Goal: Transaction & Acquisition: Download file/media

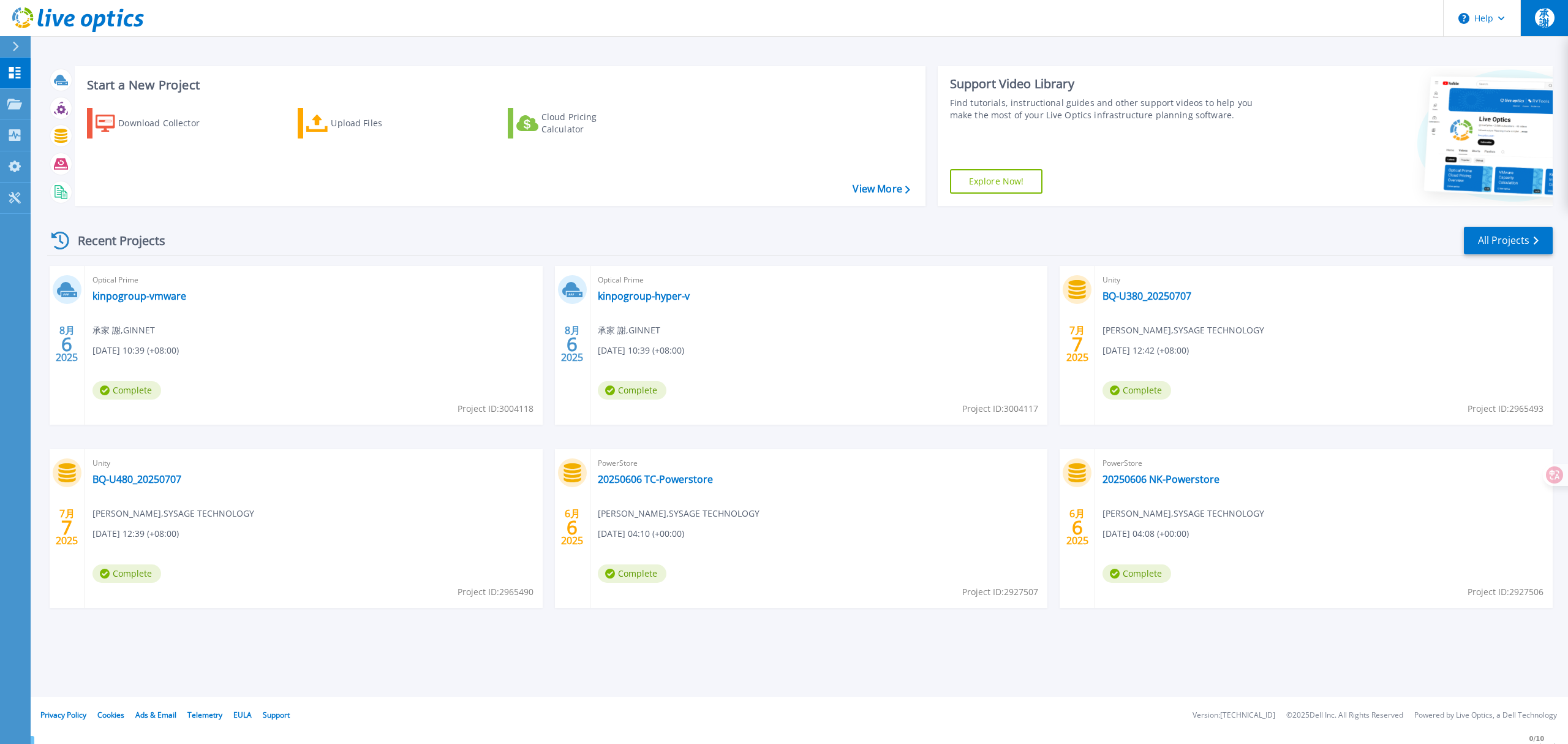
click at [1551, 6] on button "承謝" at bounding box center [1544, 18] width 48 height 36
click at [1491, 14] on button "Help" at bounding box center [1482, 18] width 76 height 37
click at [1355, 48] on div "Start a New Project Download Collector Upload Files Cloud Pricing Calculator Vi…" at bounding box center [799, 349] width 1537 height 697
click at [1, 40] on button at bounding box center [15, 47] width 31 height 22
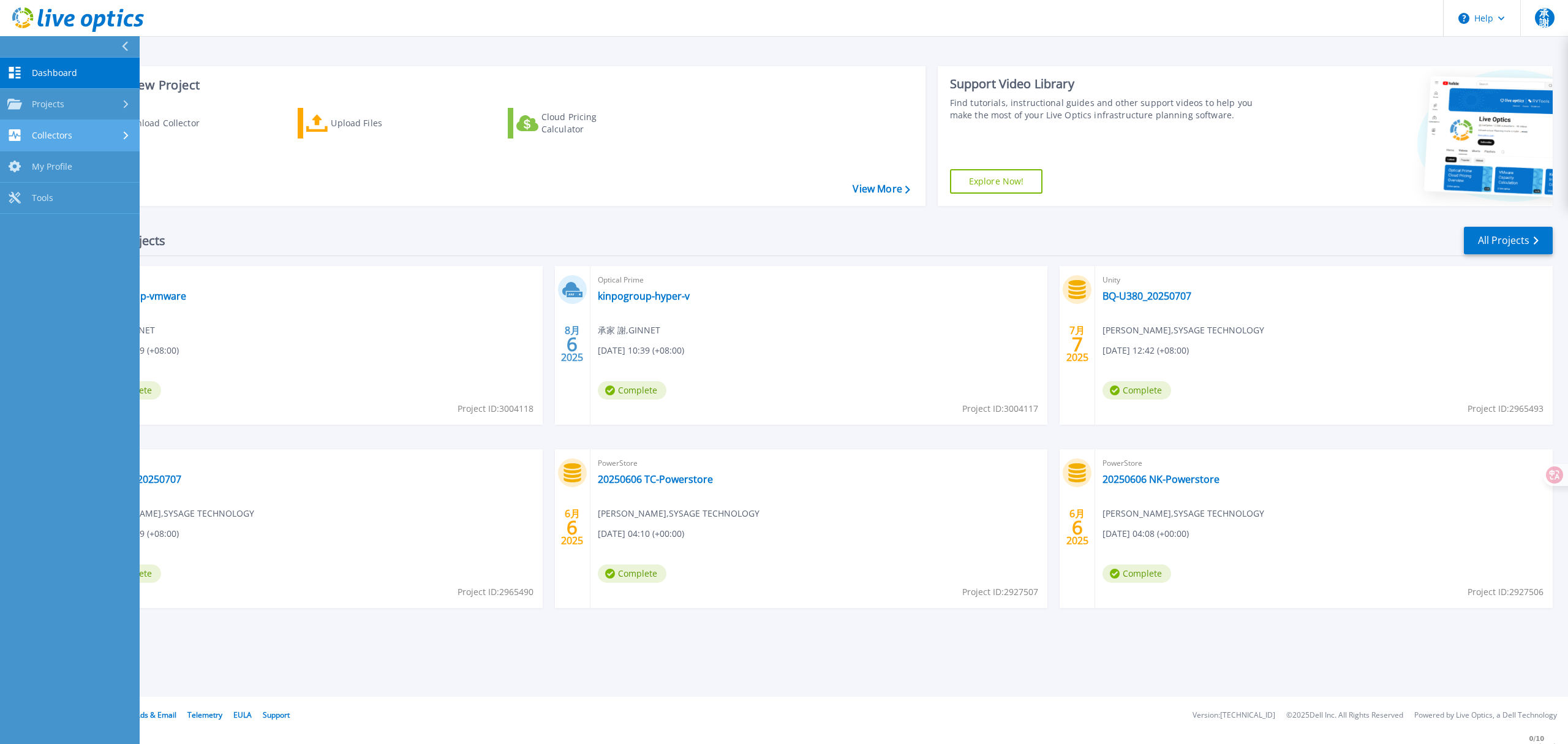
click at [96, 128] on link "Collectors Collectors" at bounding box center [70, 136] width 140 height 31
click at [95, 164] on link "Download Collector" at bounding box center [70, 166] width 140 height 31
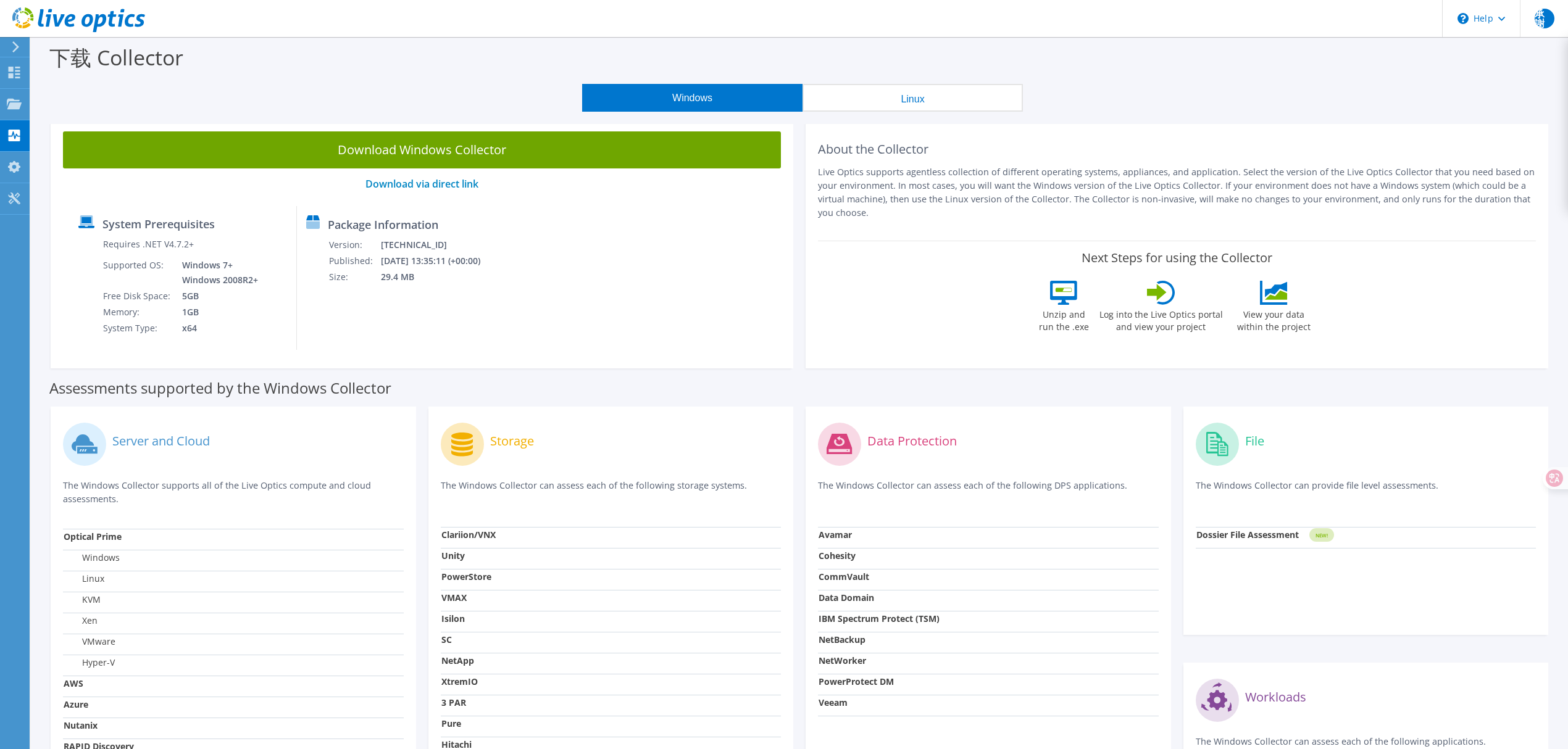
click at [14, 40] on div at bounding box center [72, 21] width 145 height 42
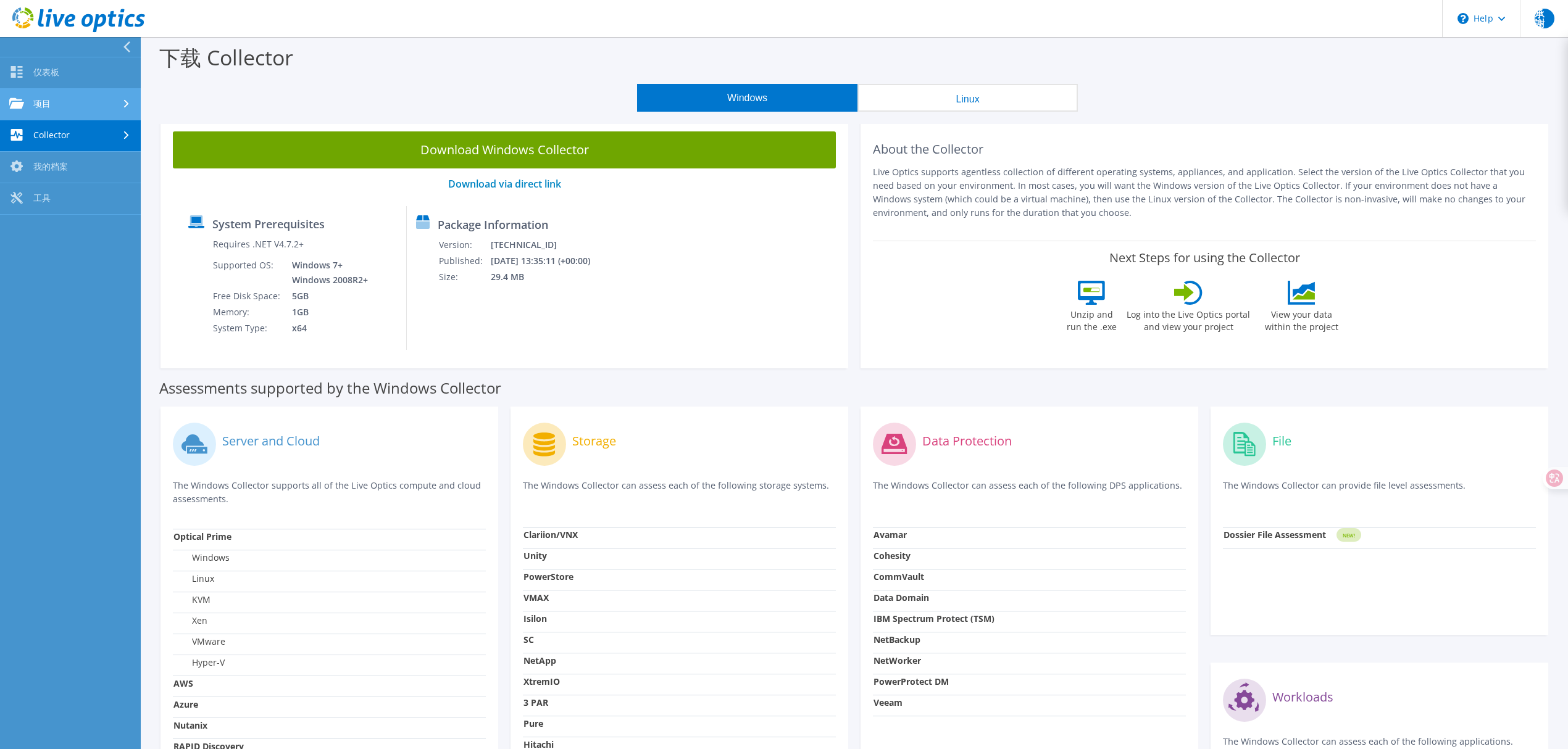
click at [40, 104] on link "项目" at bounding box center [71, 104] width 141 height 32
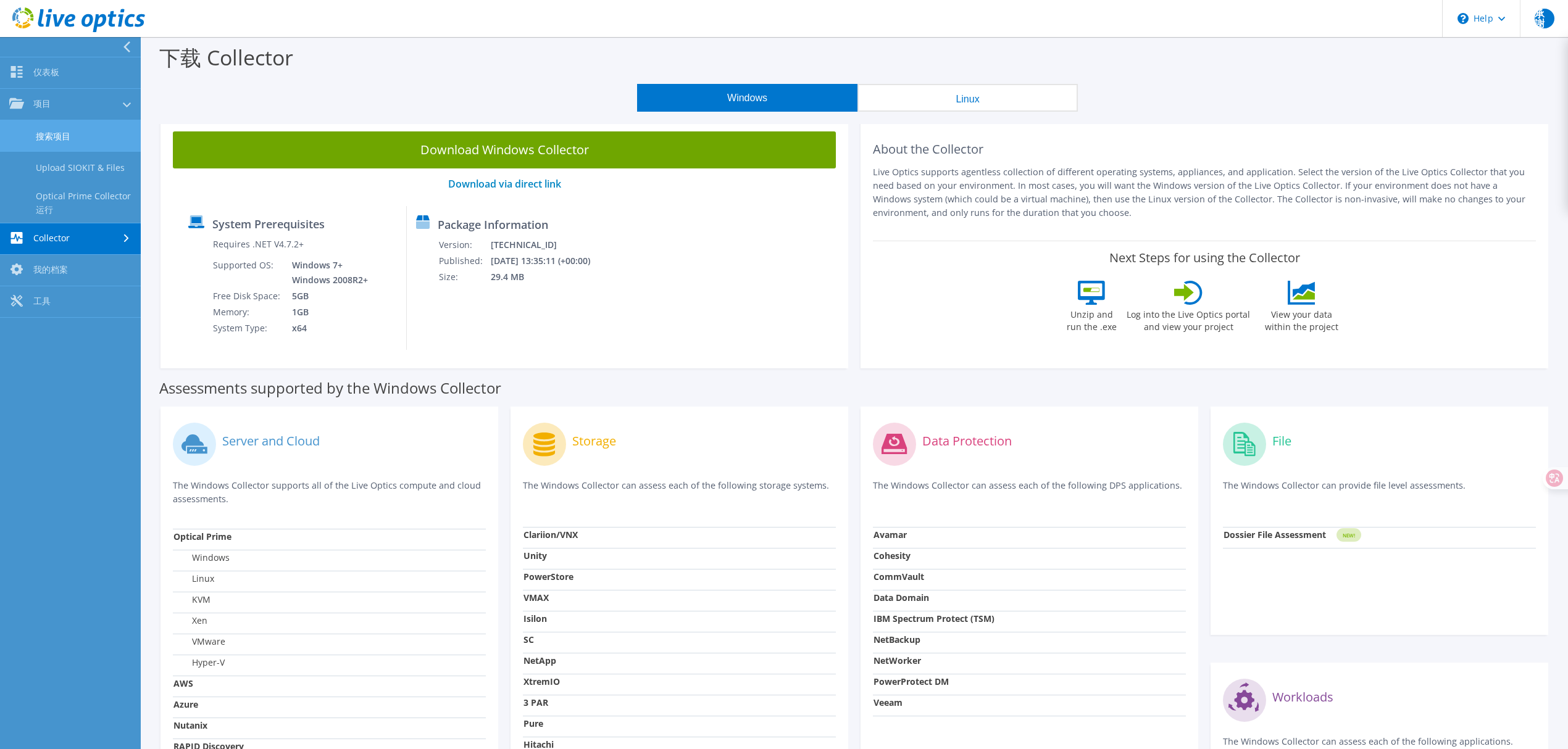
click at [54, 141] on link "搜索项目" at bounding box center [71, 136] width 141 height 32
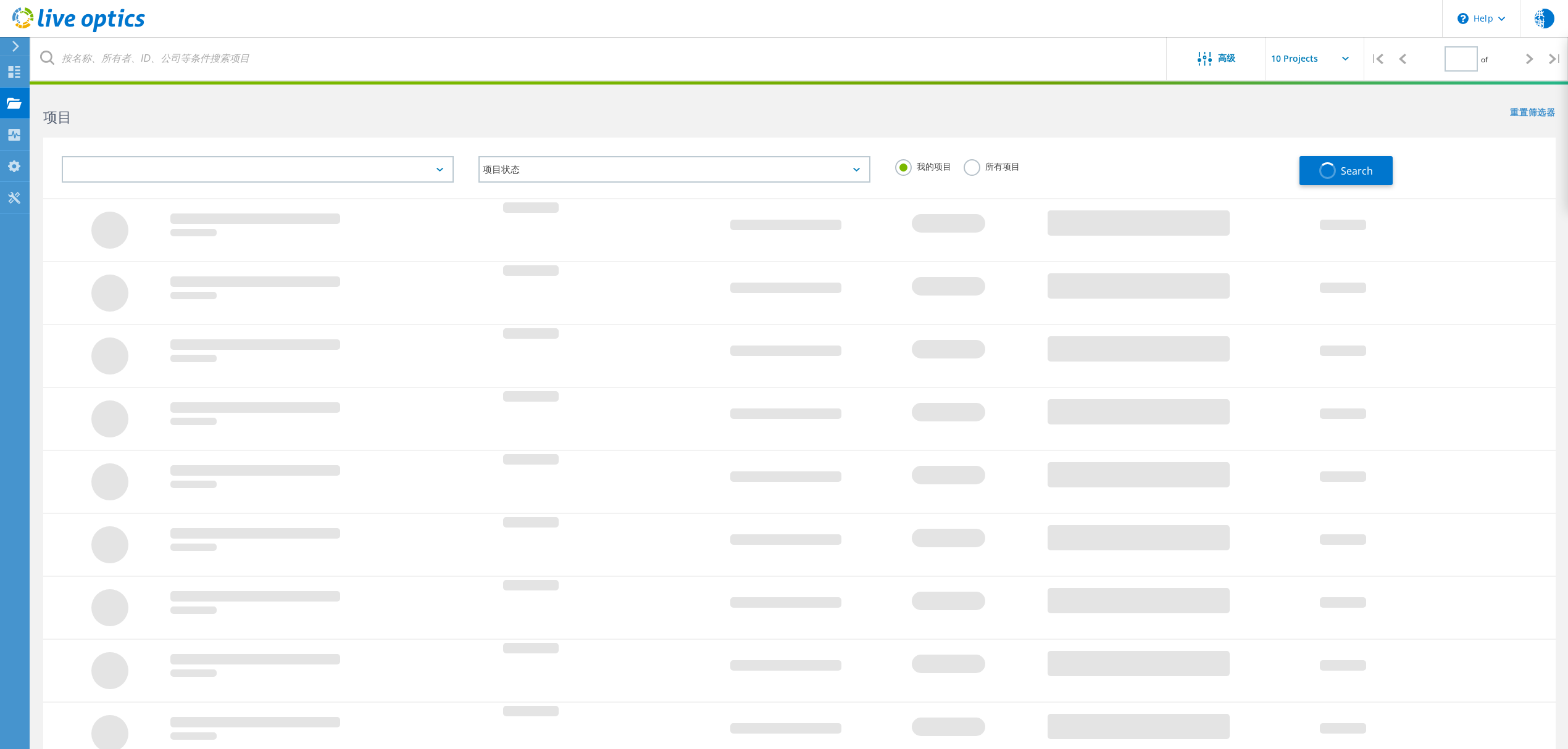
type input "1"
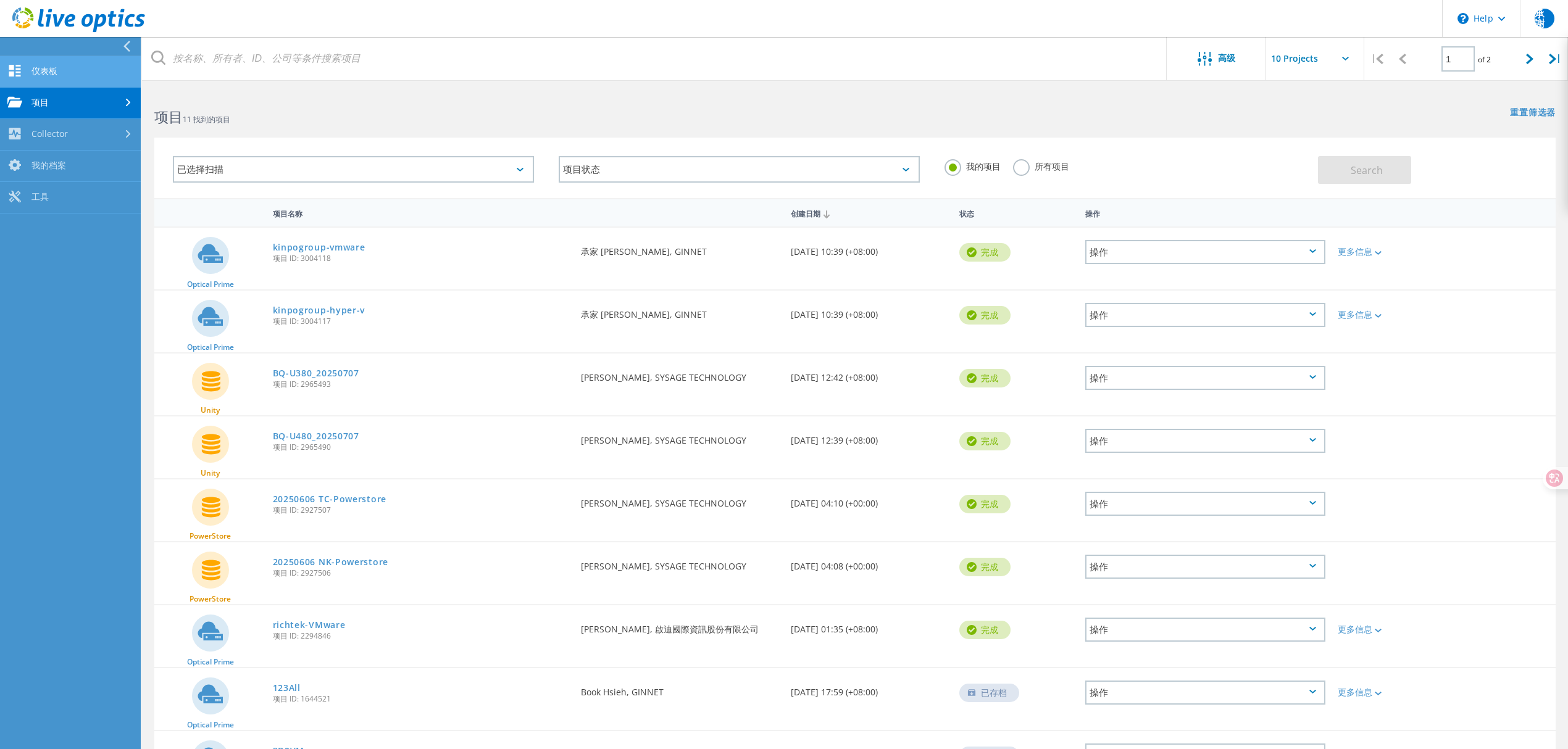
click at [31, 71] on link "仪表板" at bounding box center [71, 71] width 141 height 32
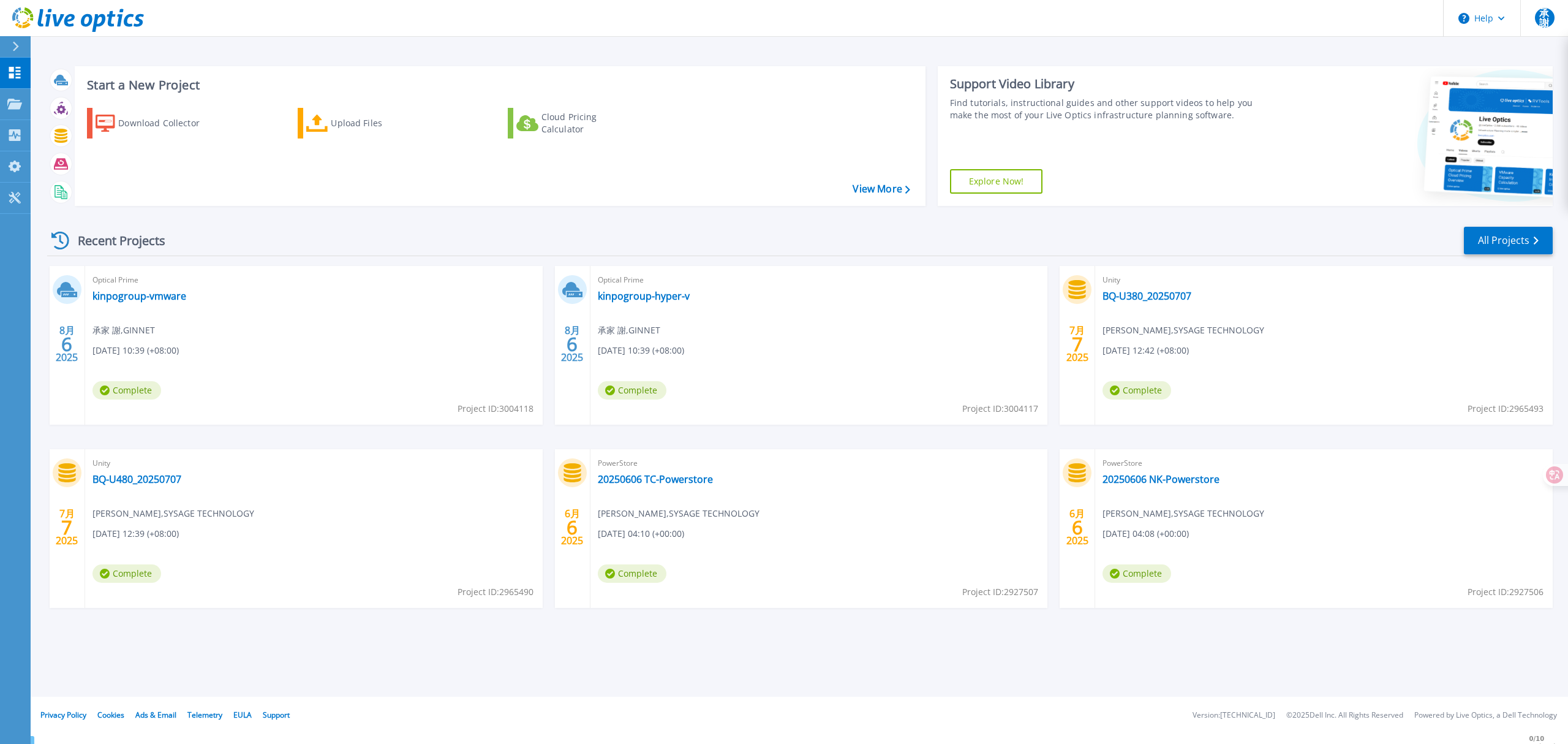
click at [13, 54] on div at bounding box center [21, 46] width 20 height 21
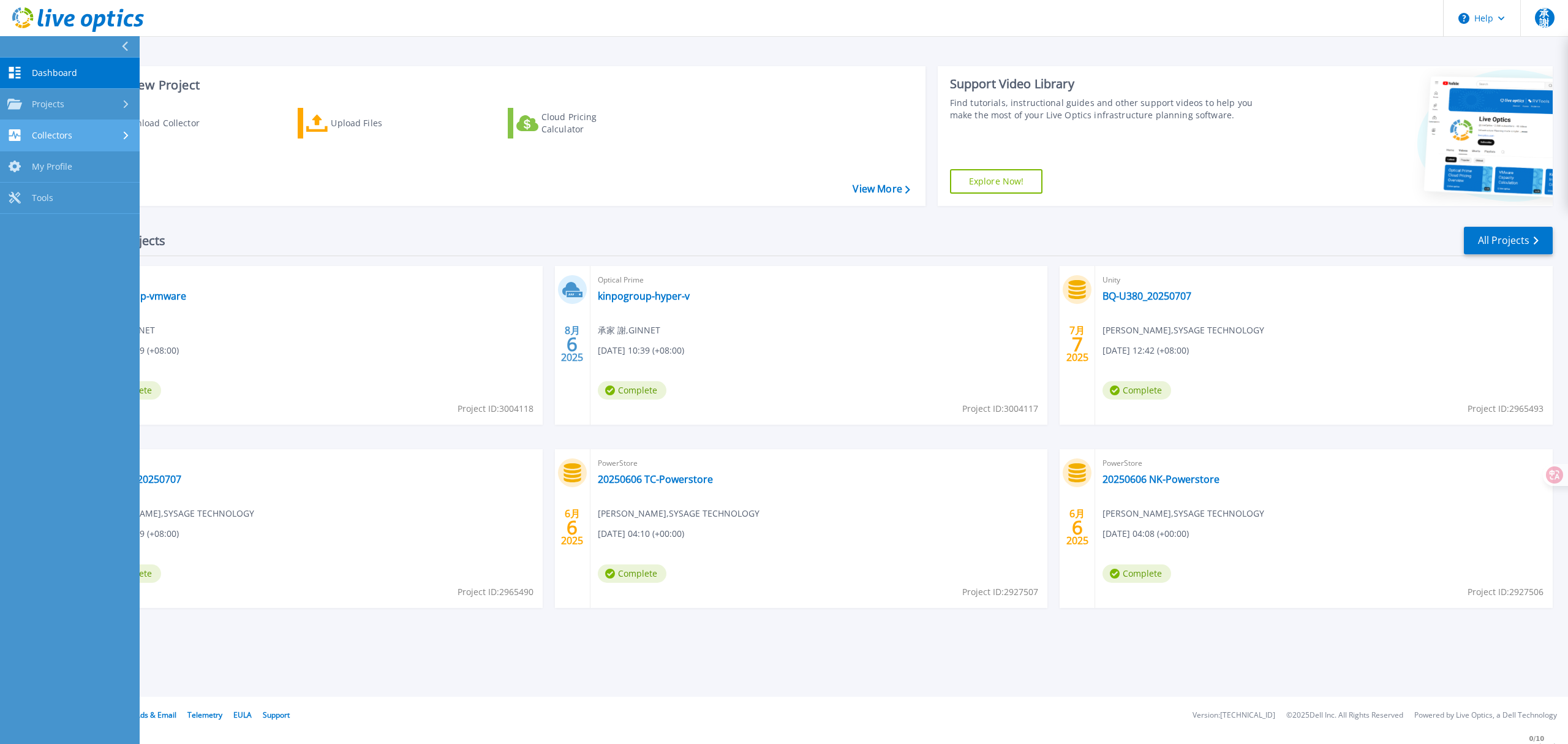
click at [91, 136] on div "Collectors" at bounding box center [69, 135] width 125 height 12
click at [81, 170] on link "Download Collector" at bounding box center [70, 166] width 140 height 31
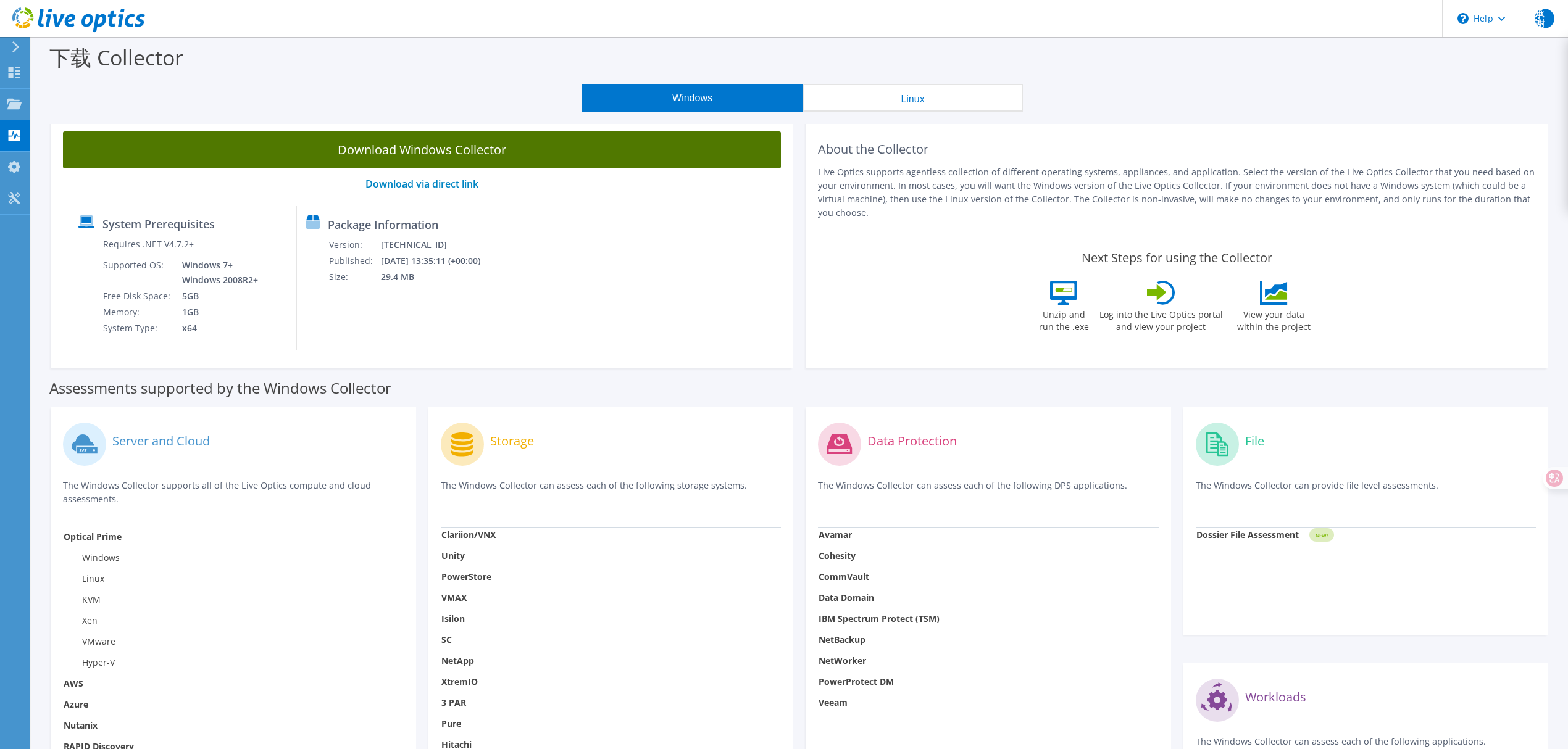
click at [440, 144] on link "Download Windows Collector" at bounding box center [422, 149] width 717 height 37
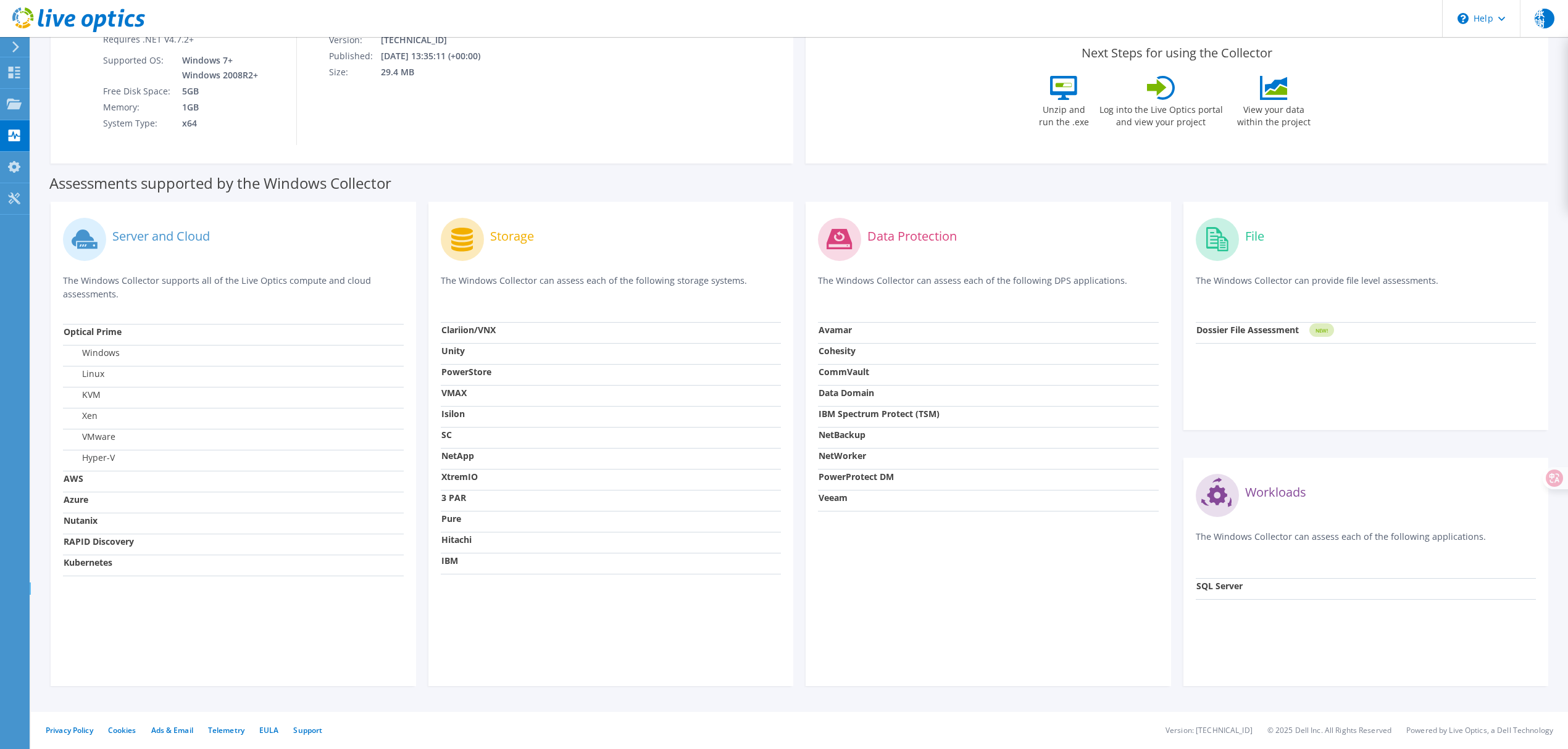
scroll to position [203, 0]
drag, startPoint x: 572, startPoint y: 430, endPoint x: 529, endPoint y: 111, distance: 321.9
click at [529, 111] on div "System Prerequisites Requires .NET V4.7.2+ Supported OS: Windows 7+ Windows 200…" at bounding box center [422, 74] width 706 height 144
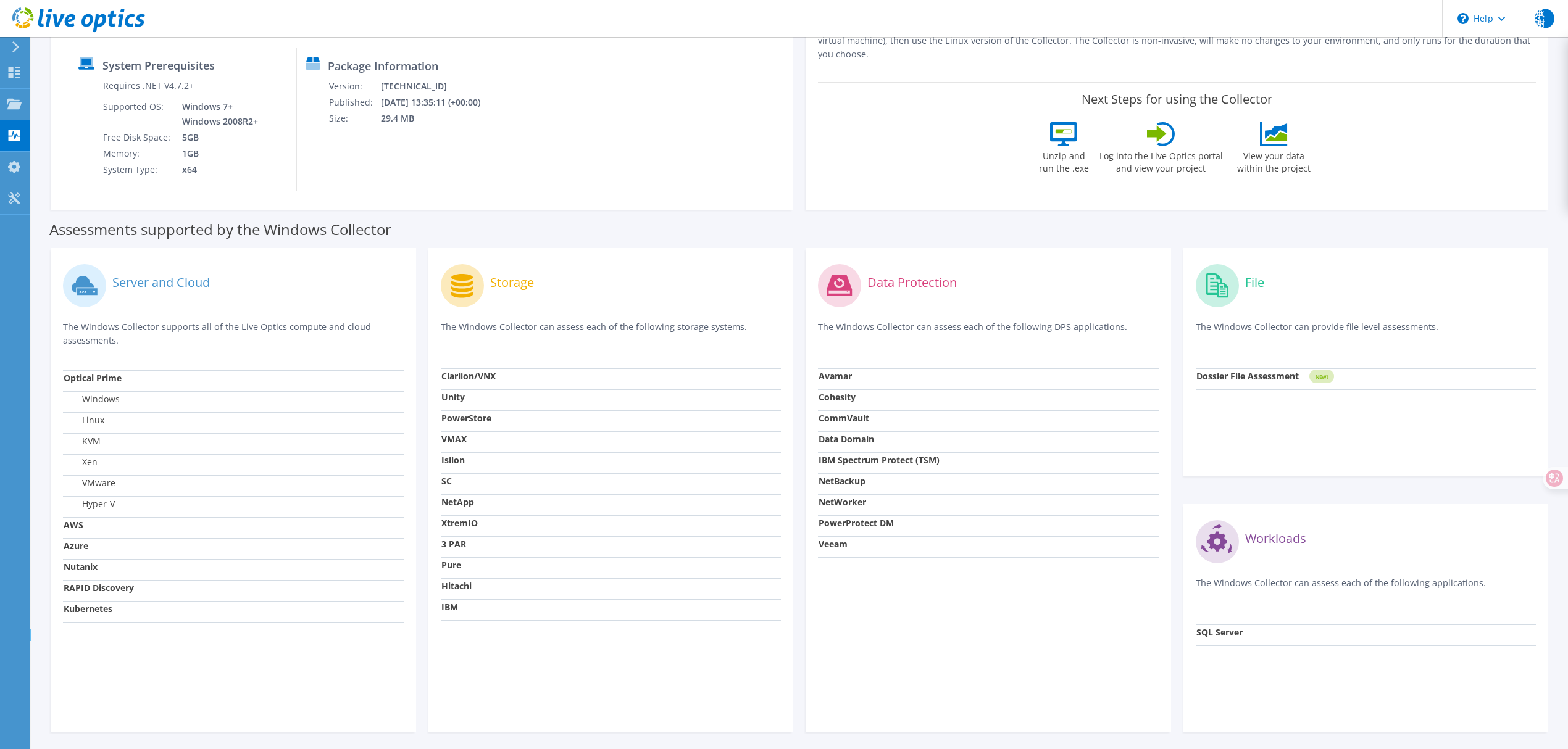
scroll to position [156, 0]
click at [10, 50] on div at bounding box center [14, 47] width 14 height 11
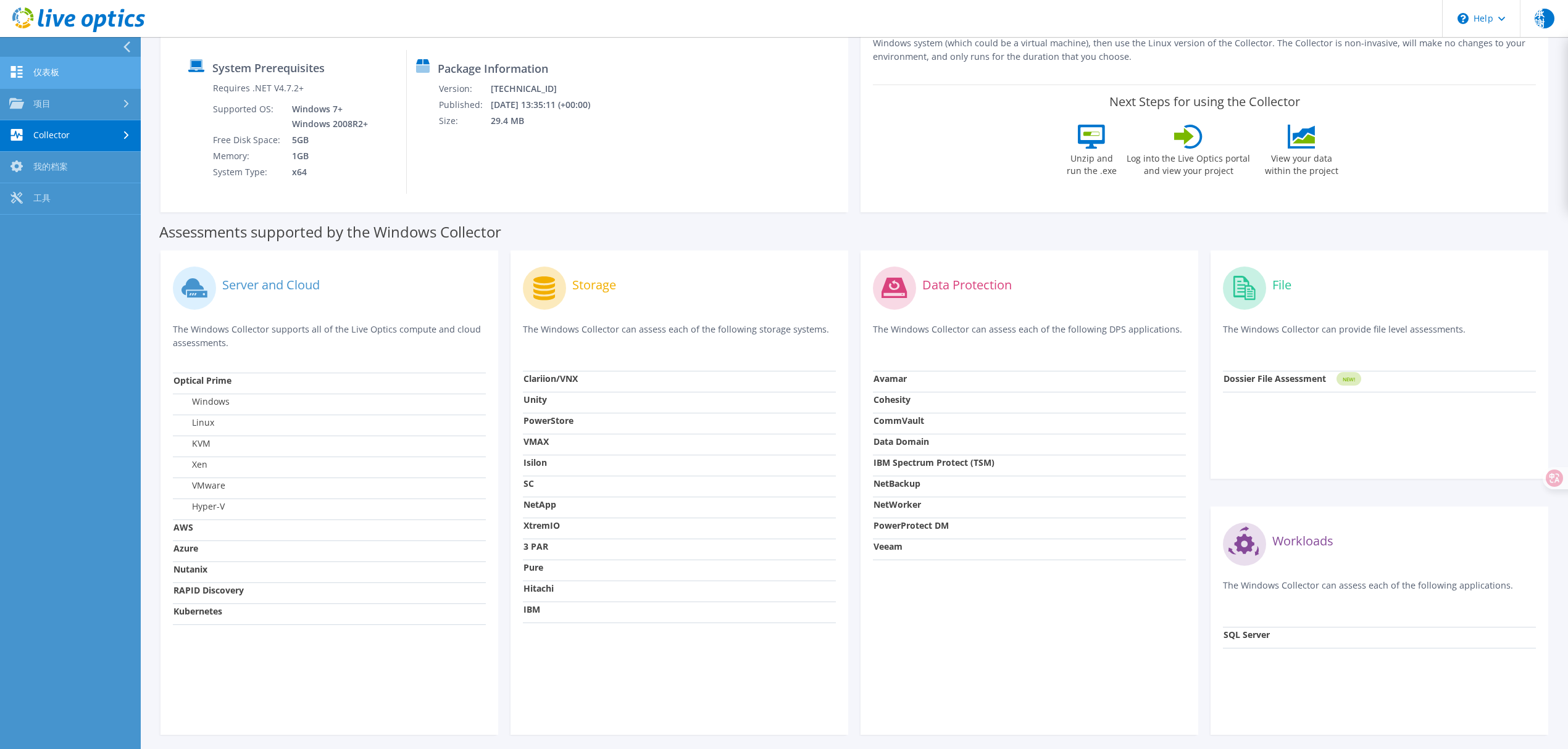
click at [41, 72] on link "仪表板" at bounding box center [71, 72] width 141 height 32
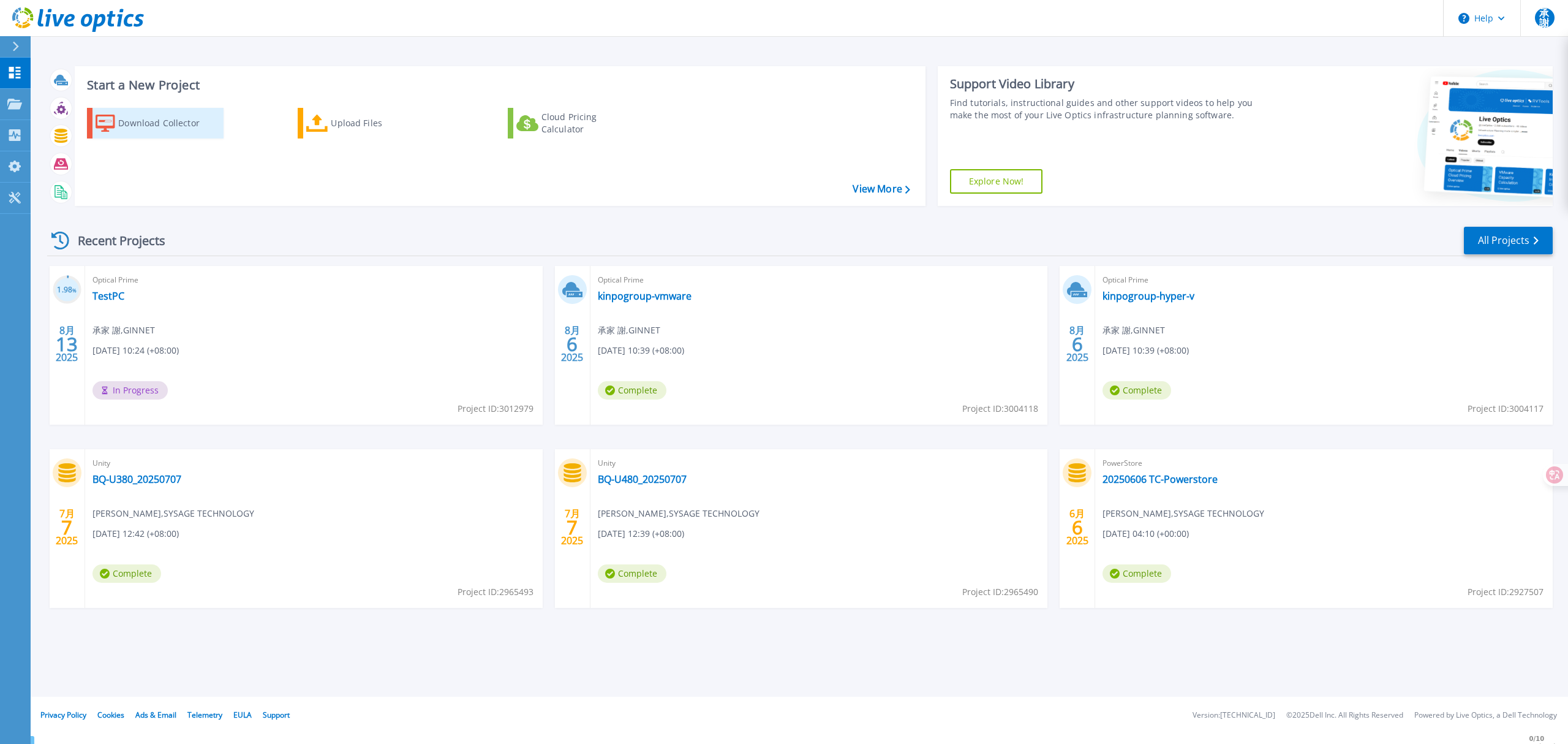
click at [150, 127] on div "Download Collector" at bounding box center [167, 122] width 98 height 24
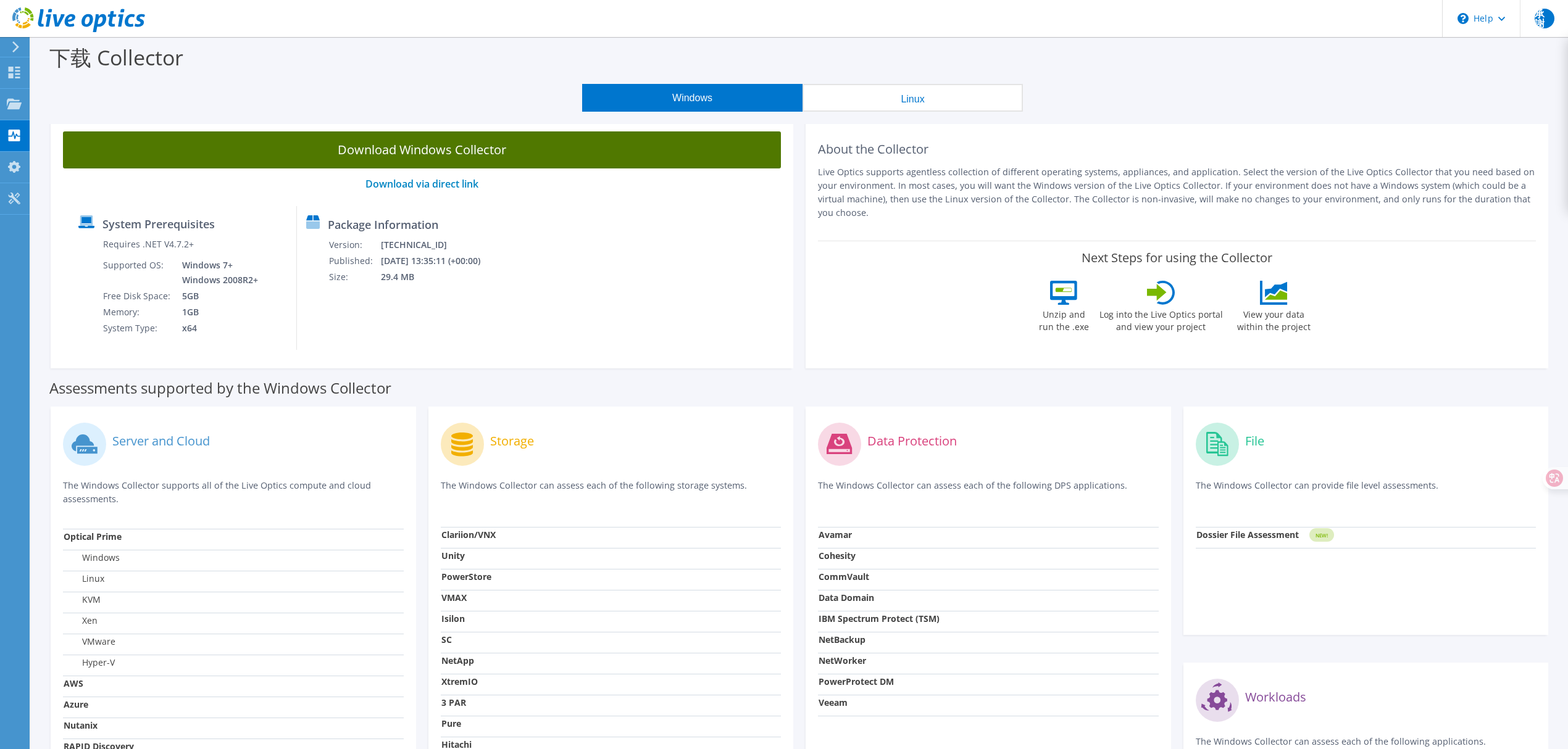
click at [368, 153] on link "Download Windows Collector" at bounding box center [422, 149] width 717 height 37
